Goal: Navigation & Orientation: Find specific page/section

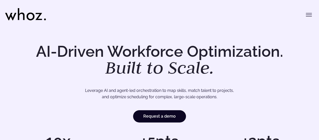
click at [309, 17] on icon "Toggle menu" at bounding box center [308, 15] width 6 height 6
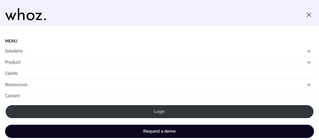
click at [20, 52] on button "Solutions" at bounding box center [159, 51] width 308 height 11
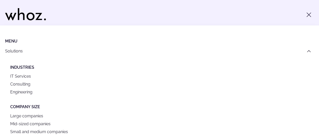
click at [307, 52] on icon "Main" at bounding box center [308, 50] width 3 height 3
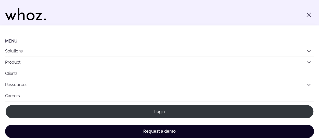
click at [22, 74] on link "Clients" at bounding box center [159, 73] width 308 height 11
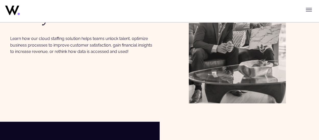
scroll to position [102, 0]
